Goal: Task Accomplishment & Management: Use online tool/utility

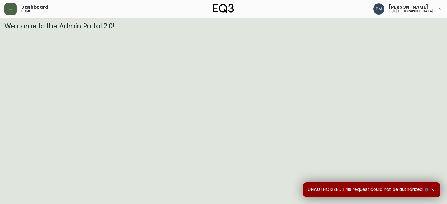
click at [10, 10] on icon "button" at bounding box center [10, 9] width 3 height 2
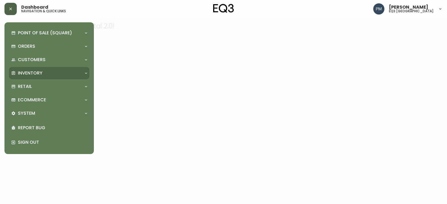
click at [28, 78] on div "Inventory" at bounding box center [49, 73] width 80 height 12
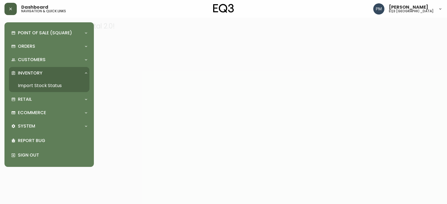
click at [34, 89] on link "Import Stock Status" at bounding box center [49, 85] width 80 height 13
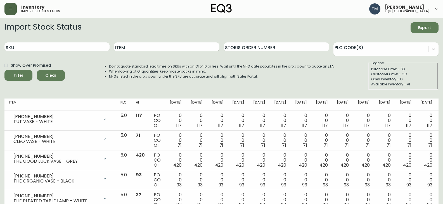
click at [124, 47] on input "Item" at bounding box center [166, 46] width 105 height 9
type input "mystic"
click at [4, 70] on button "Filter" at bounding box center [18, 75] width 28 height 11
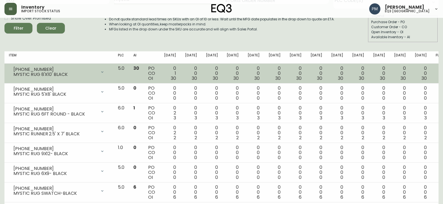
scroll to position [58, 0]
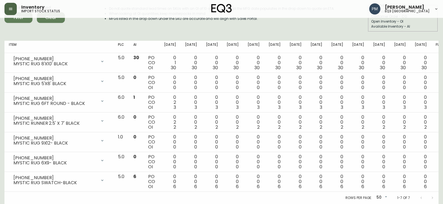
click at [202, 35] on div "Import Stock Status Export SKU Item mystic Storis Order Number PLC Code(s) Show…" at bounding box center [221, 1] width 434 height 72
